Goal: Information Seeking & Learning: Understand process/instructions

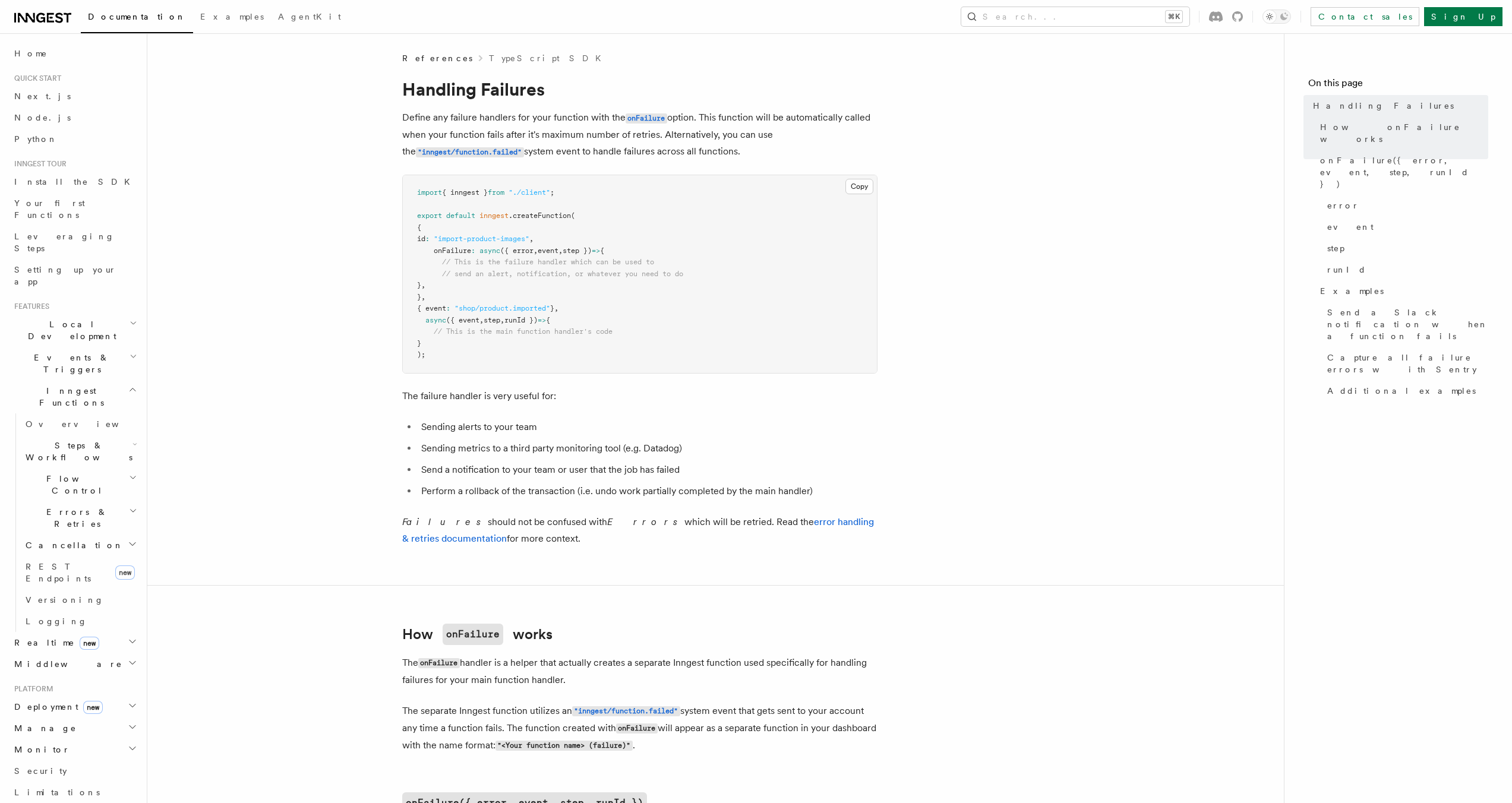
click at [436, 253] on span "onFailure" at bounding box center [452, 251] width 37 height 8
copy span "onFailure"
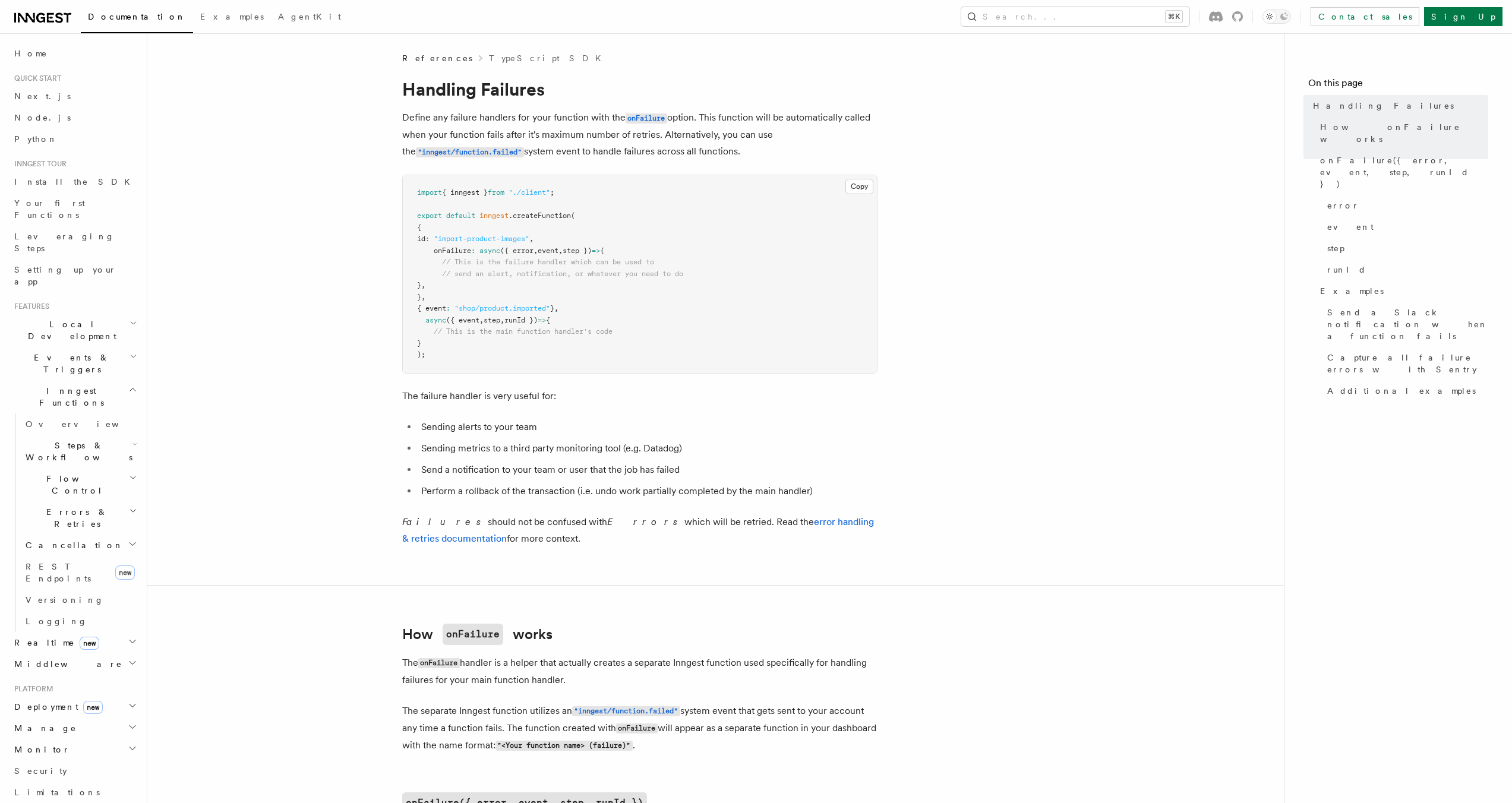
click at [452, 253] on span "onFailure" at bounding box center [452, 251] width 37 height 8
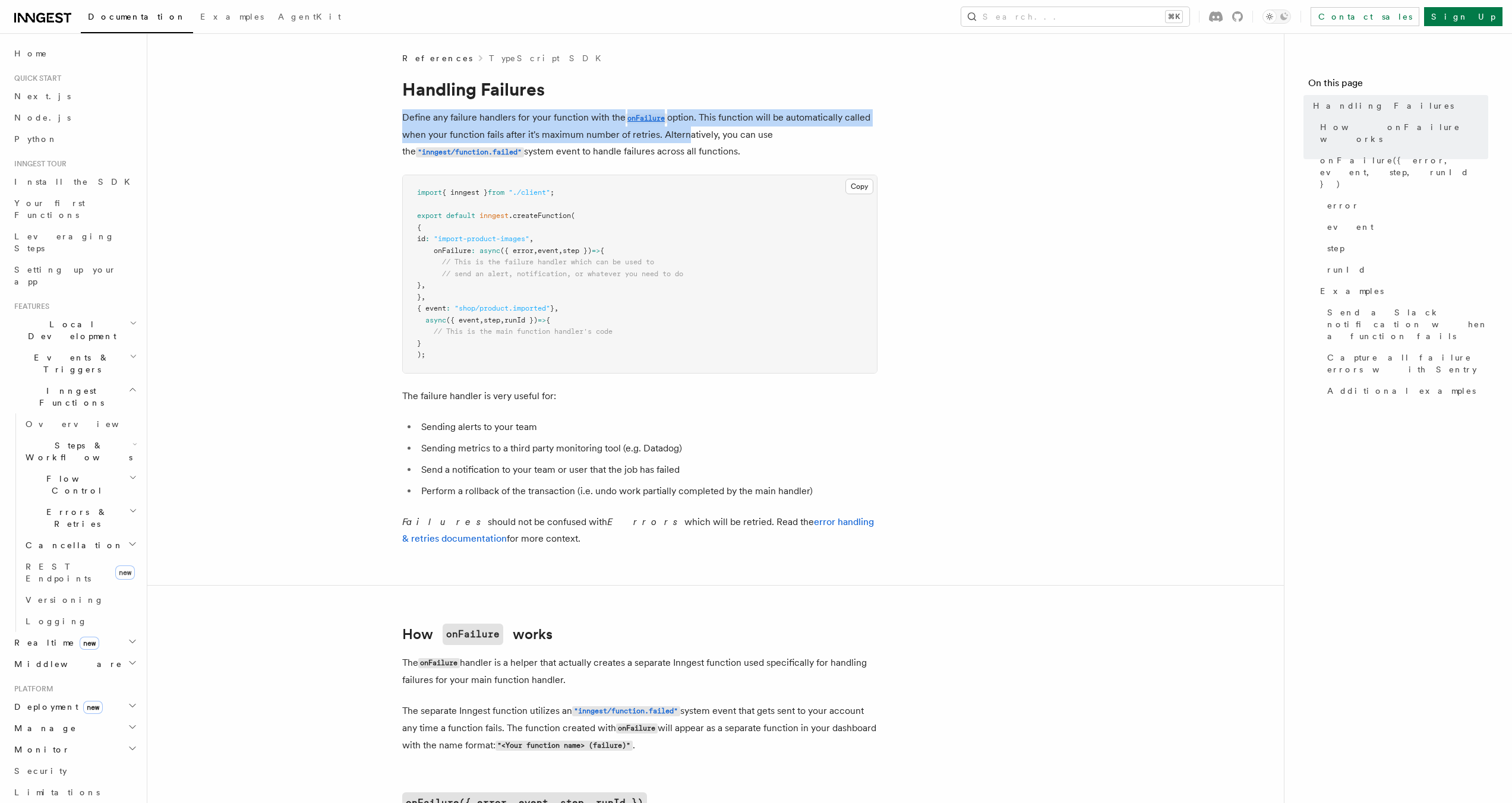
drag, startPoint x: 401, startPoint y: 119, endPoint x: 681, endPoint y: 131, distance: 280.3
click at [681, 131] on p "Define any failure handlers for your function with the onFailure option. This f…" at bounding box center [639, 134] width 476 height 51
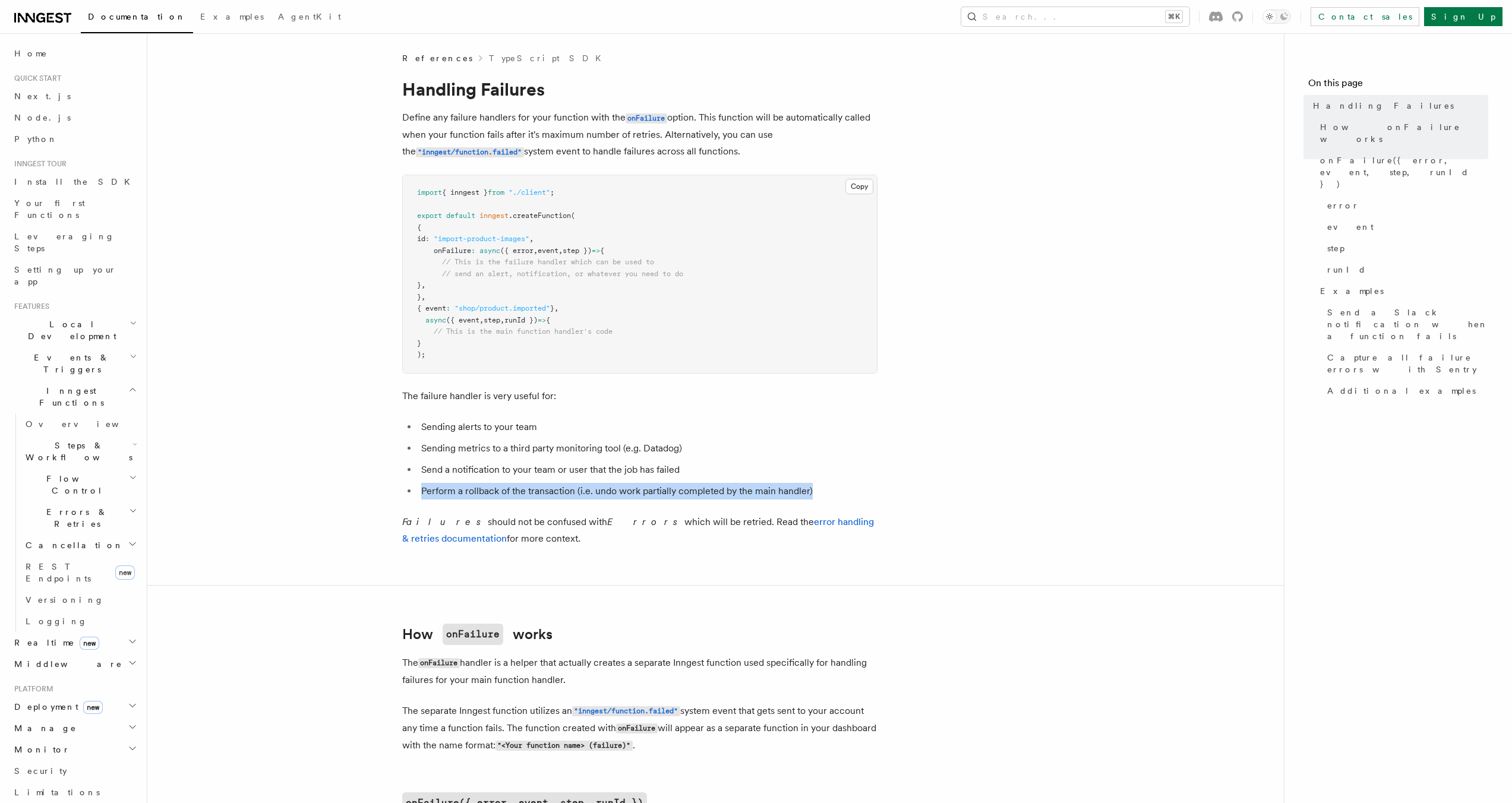
drag, startPoint x: 422, startPoint y: 491, endPoint x: 863, endPoint y: 496, distance: 441.0
click at [863, 496] on li "Perform a rollback of the transaction (i.e. undo work partially completed by th…" at bounding box center [647, 491] width 460 height 17
click at [586, 151] on p "Define any failure handlers for your function with the onFailure option. This f…" at bounding box center [639, 134] width 476 height 51
click at [696, 144] on p "Define any failure handlers for your function with the onFailure option. This f…" at bounding box center [639, 134] width 476 height 51
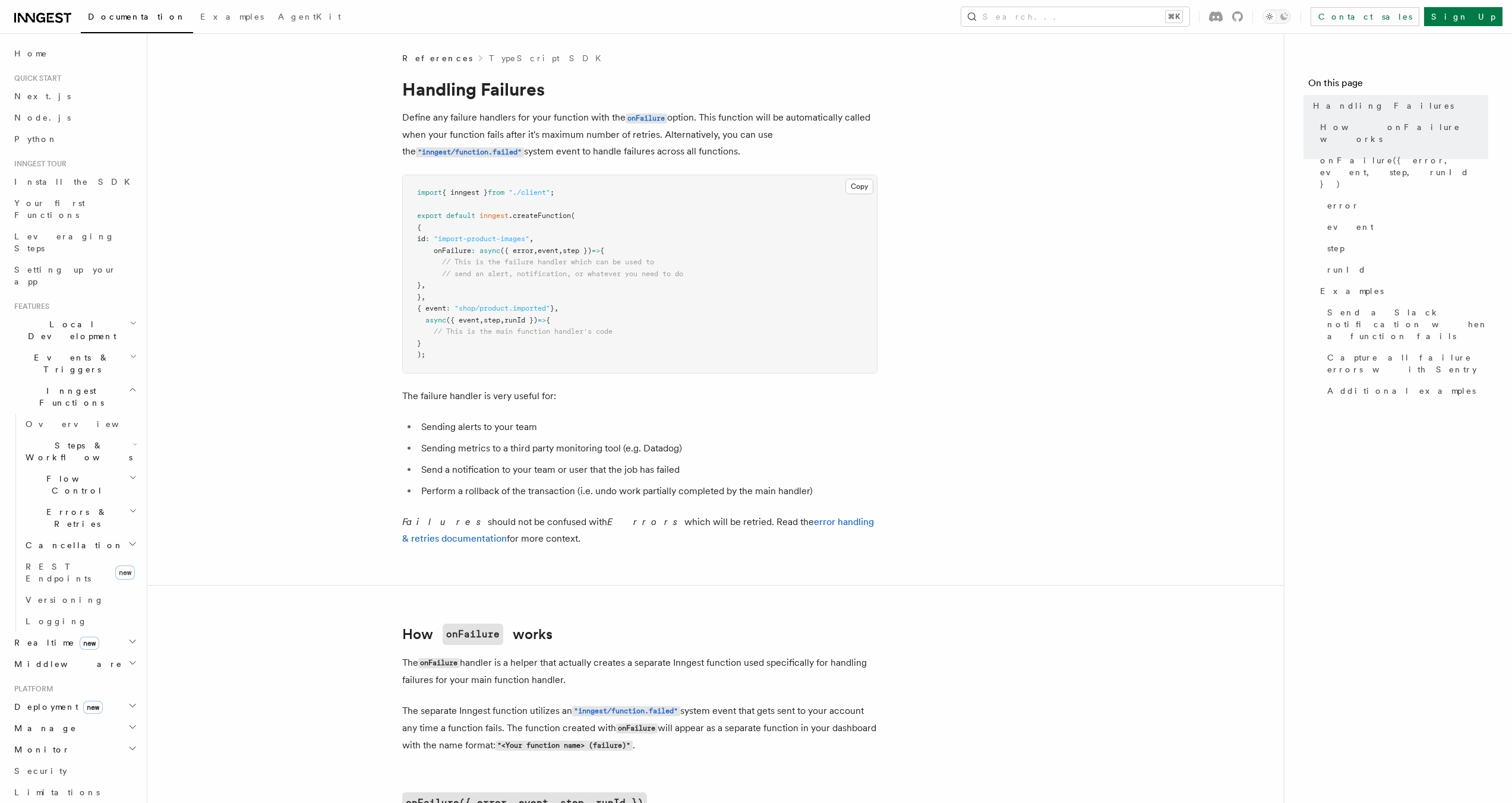
click at [1108, 19] on button "Search... ⌘K" at bounding box center [1075, 16] width 228 height 19
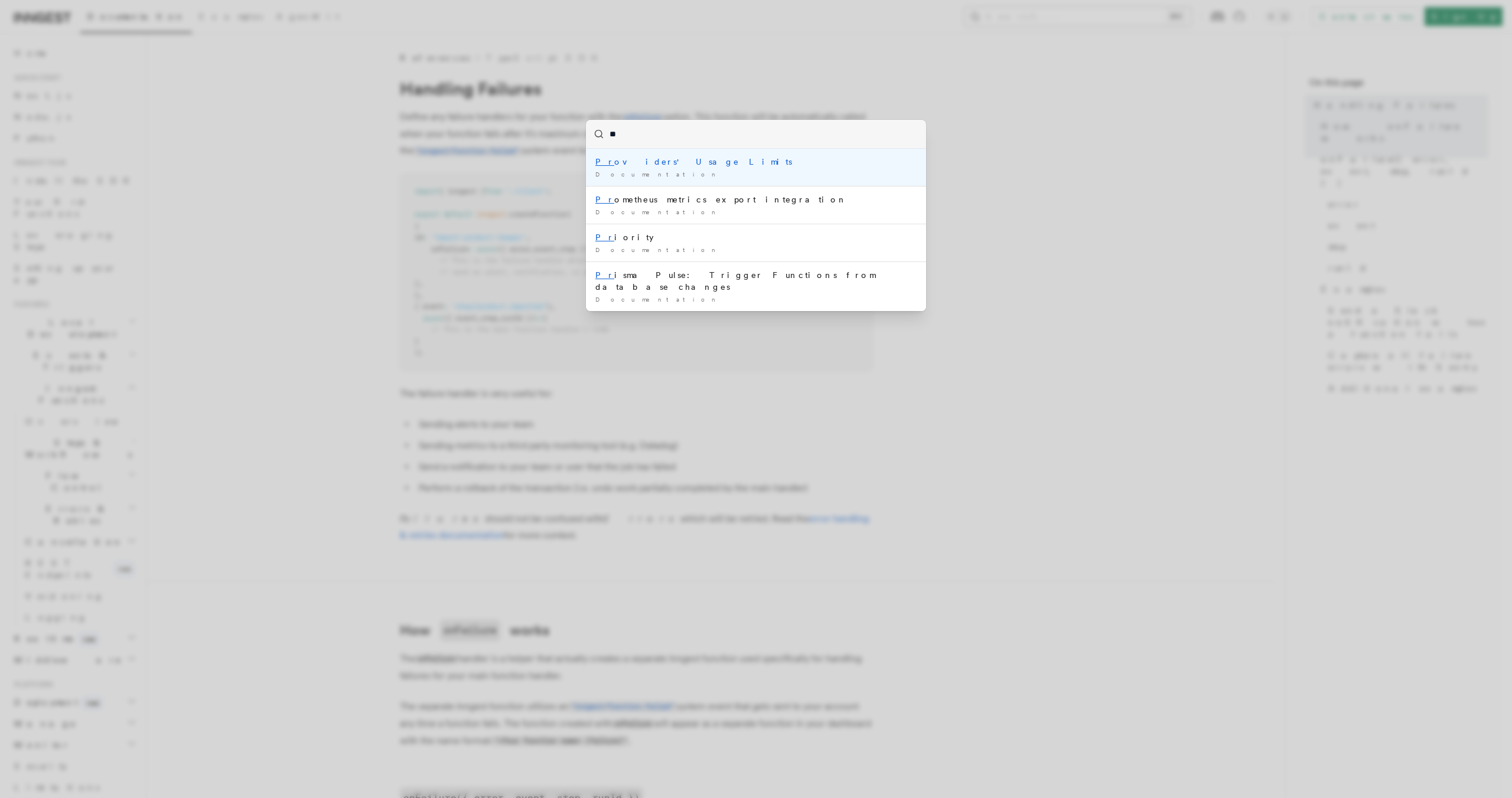
type input "***"
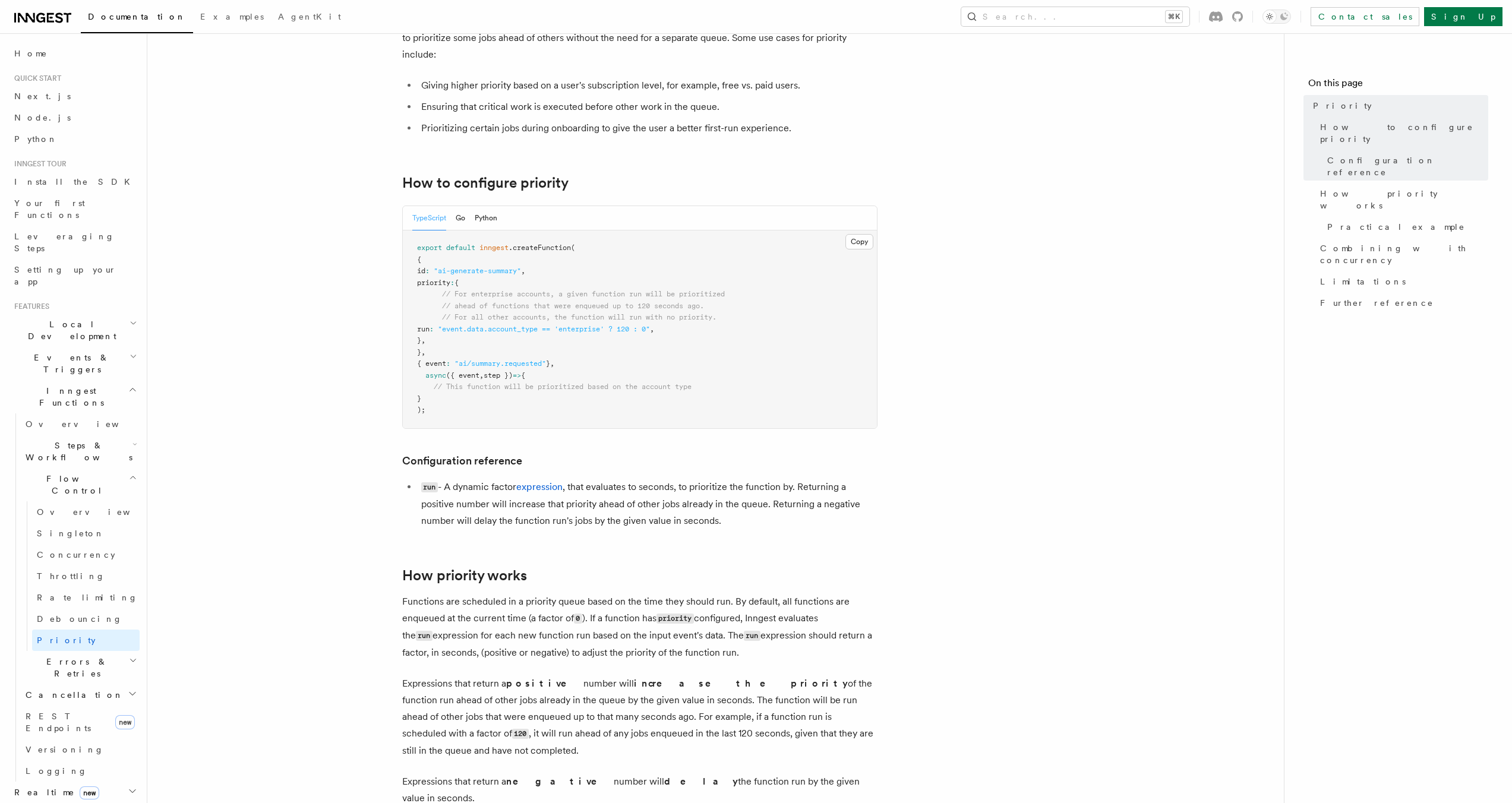
scroll to position [105, 0]
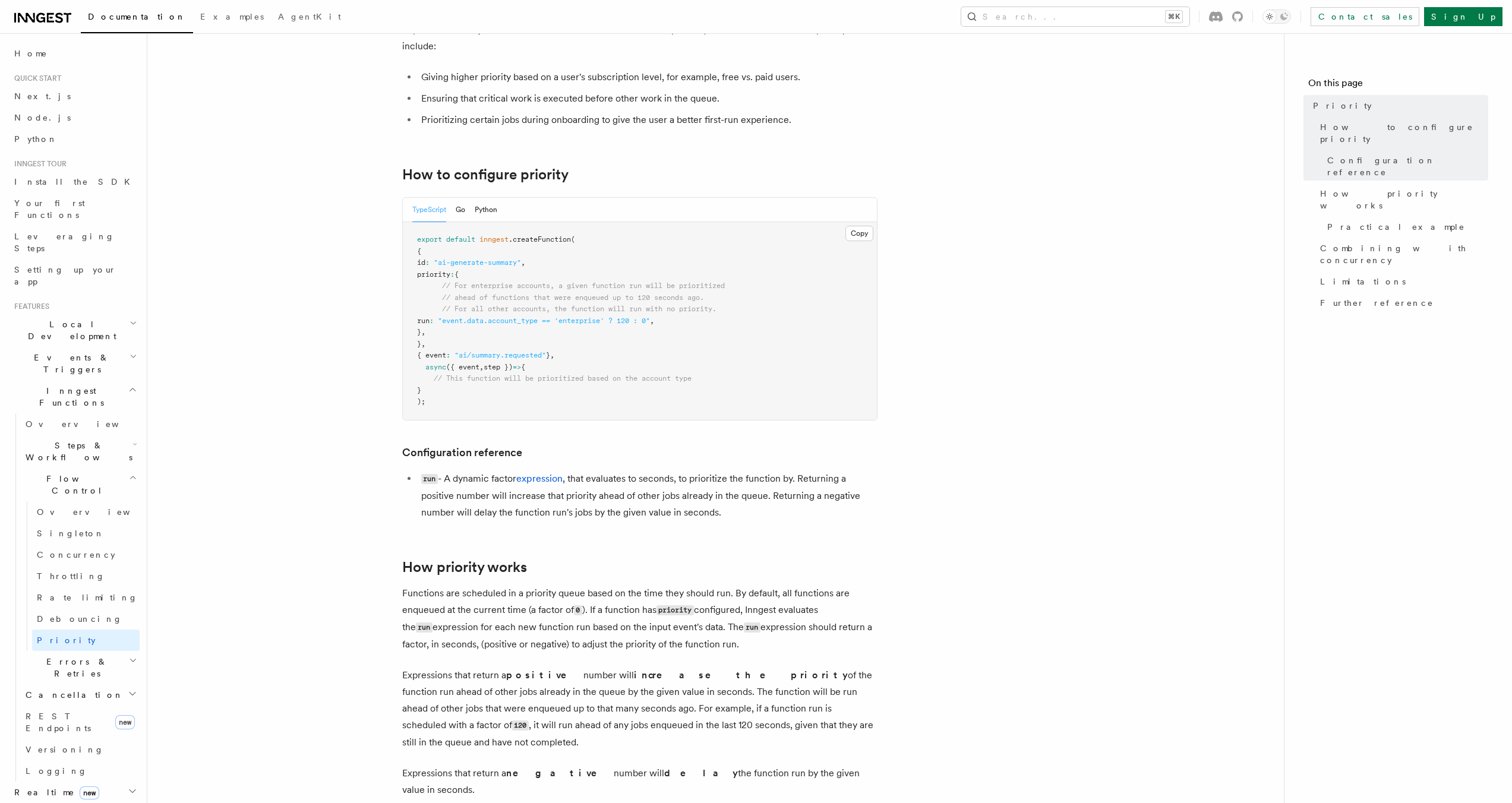
click at [438, 276] on span "priority" at bounding box center [433, 274] width 33 height 8
click at [438, 277] on span "priority" at bounding box center [433, 274] width 33 height 8
